Goal: Complete application form

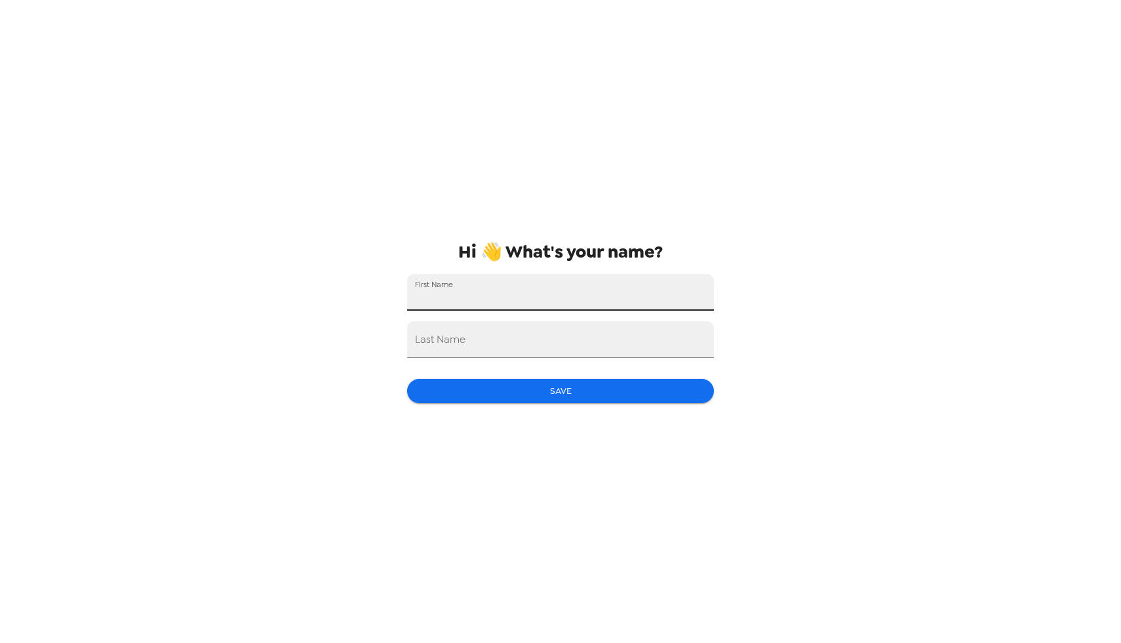
click at [545, 303] on input "First Name" at bounding box center [560, 292] width 307 height 37
type input "Alyssa"
type input "Tapio"
click at [552, 396] on button "Save" at bounding box center [560, 391] width 307 height 24
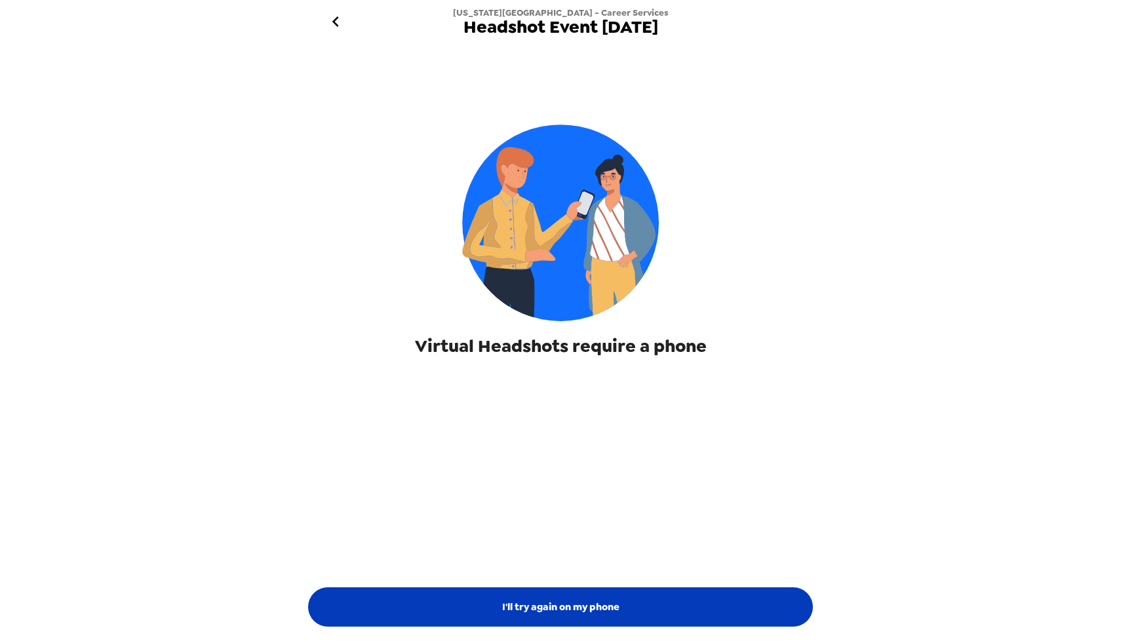
click at [710, 609] on button "I'll try again on my phone" at bounding box center [560, 606] width 505 height 39
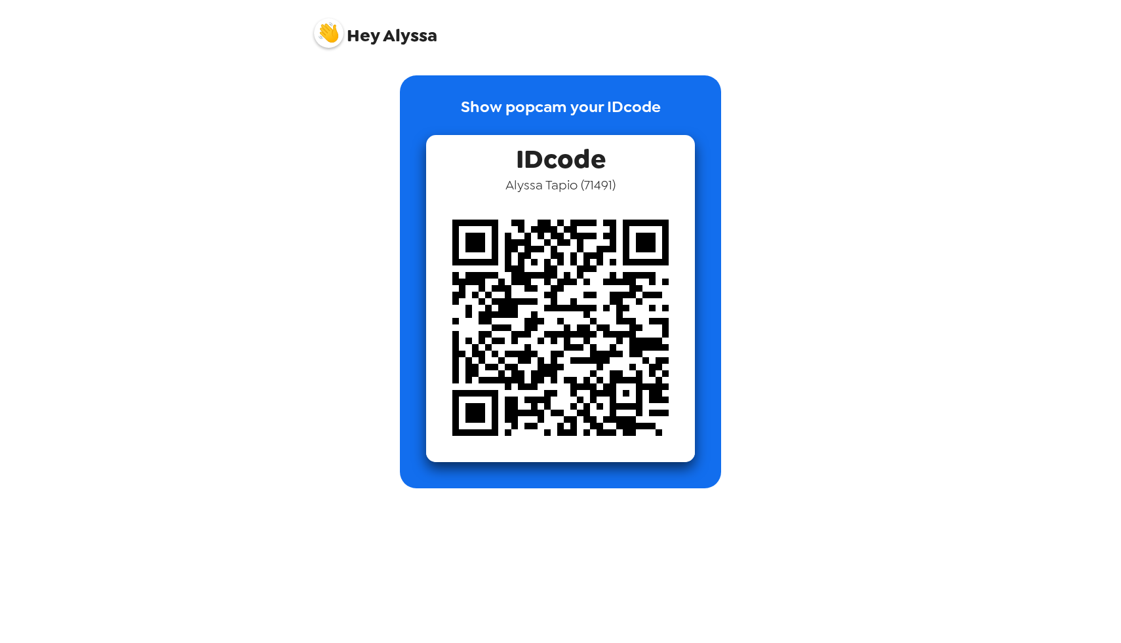
click at [984, 149] on div "Hey Alyssa Show popcam your IDcode IDcode [PERSON_NAME] ( 71491 )" at bounding box center [560, 321] width 1121 height 643
